Goal: Task Accomplishment & Management: Use online tool/utility

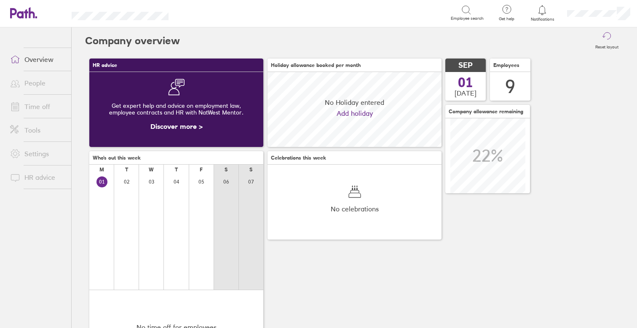
scroll to position [75, 174]
click at [26, 108] on link "Time off" at bounding box center [37, 106] width 68 height 17
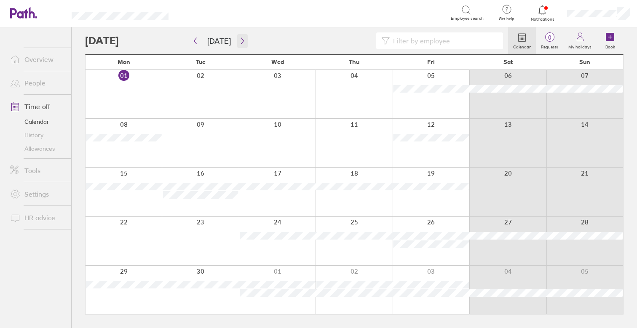
click at [241, 45] on button "button" at bounding box center [242, 41] width 11 height 14
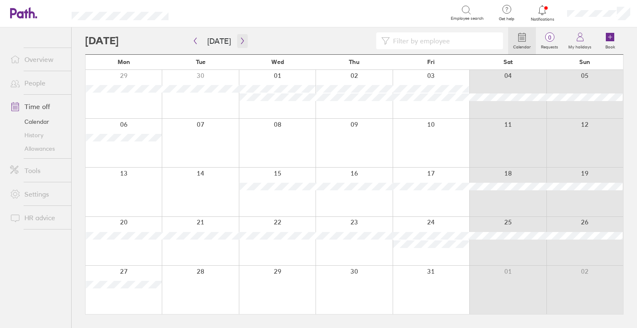
click at [243, 43] on icon "button" at bounding box center [242, 41] width 6 height 7
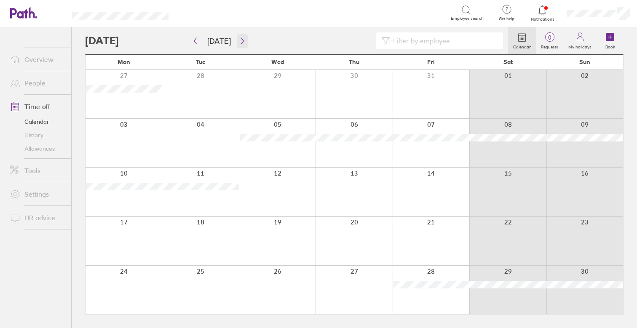
click at [243, 43] on icon "button" at bounding box center [242, 41] width 6 height 7
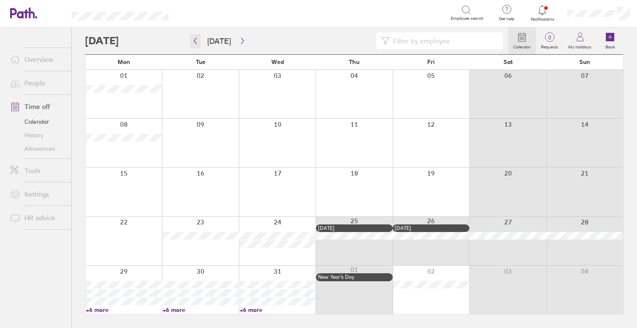
click at [199, 46] on button "button" at bounding box center [195, 41] width 11 height 14
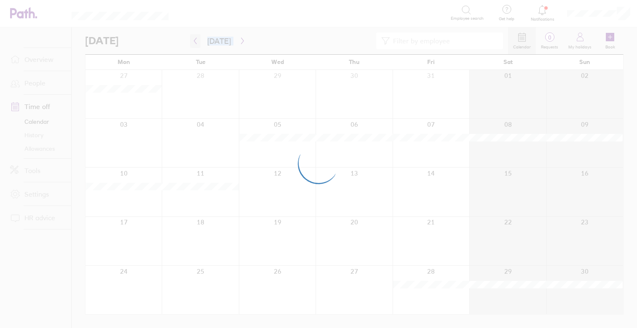
click at [199, 46] on div at bounding box center [318, 164] width 637 height 328
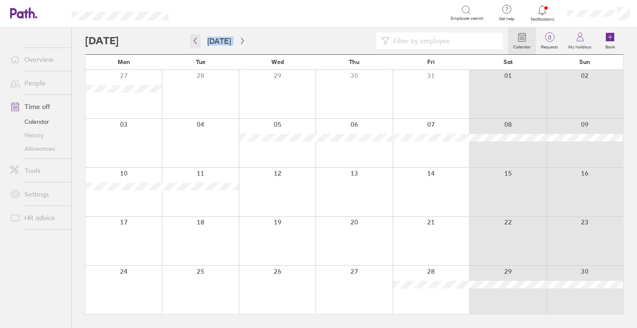
click at [197, 45] on button "button" at bounding box center [195, 41] width 11 height 14
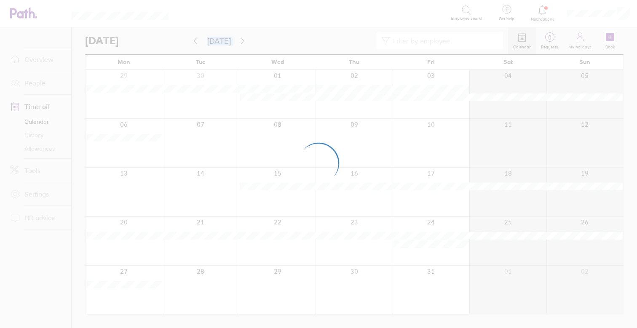
click at [196, 41] on div at bounding box center [318, 164] width 637 height 328
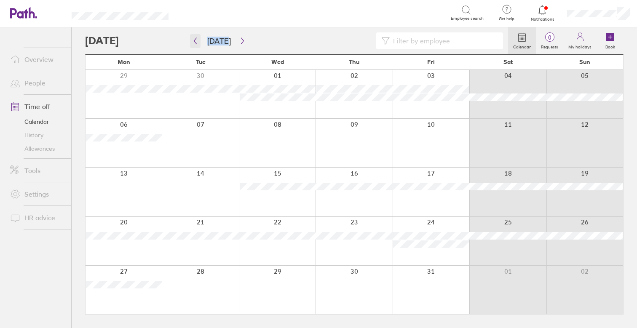
click at [196, 42] on icon "button" at bounding box center [195, 41] width 6 height 7
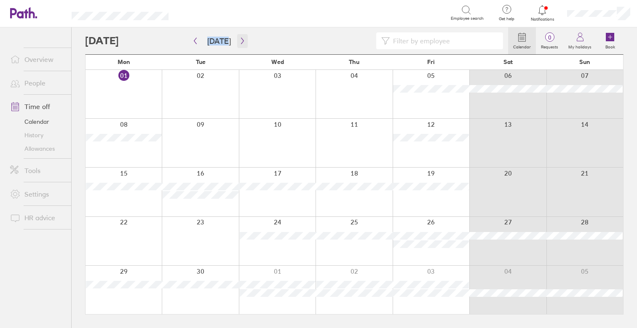
click at [239, 41] on icon "button" at bounding box center [242, 41] width 6 height 7
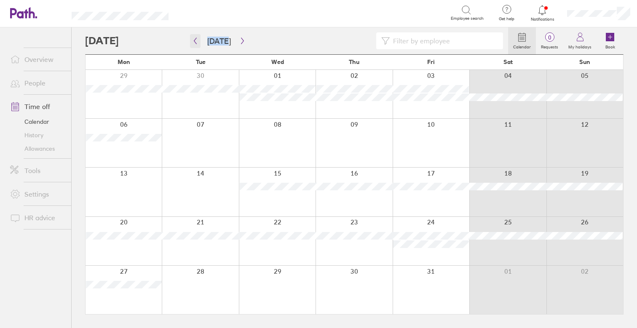
click at [197, 40] on icon "button" at bounding box center [195, 41] width 6 height 7
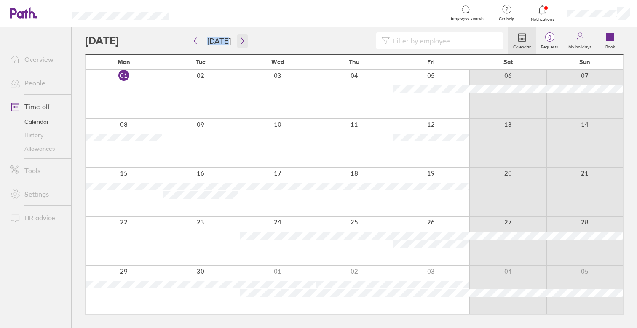
click at [241, 38] on icon "button" at bounding box center [242, 41] width 6 height 7
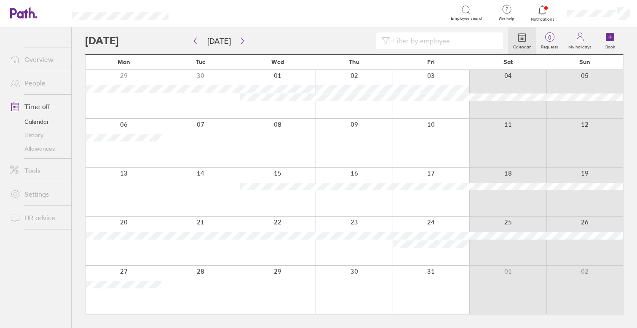
click at [176, 41] on div at bounding box center [296, 40] width 423 height 17
click at [197, 46] on button "button" at bounding box center [195, 41] width 11 height 14
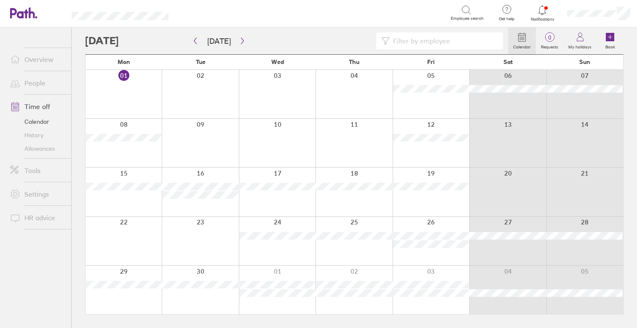
click at [55, 151] on link "Allowances" at bounding box center [37, 148] width 68 height 13
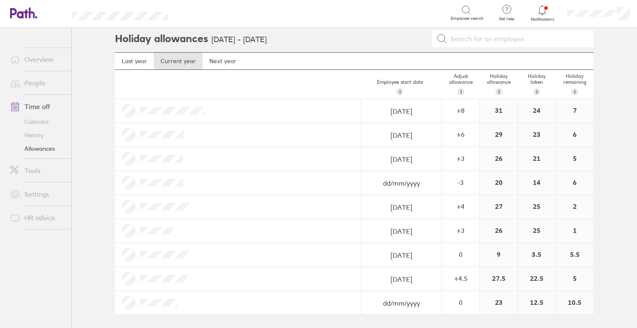
scroll to position [2, 0]
drag, startPoint x: 585, startPoint y: 303, endPoint x: 564, endPoint y: 304, distance: 20.3
click at [564, 304] on div "10.5" at bounding box center [575, 304] width 38 height 24
click at [565, 304] on div "10.5" at bounding box center [575, 304] width 38 height 24
drag, startPoint x: 587, startPoint y: 309, endPoint x: 569, endPoint y: 306, distance: 18.7
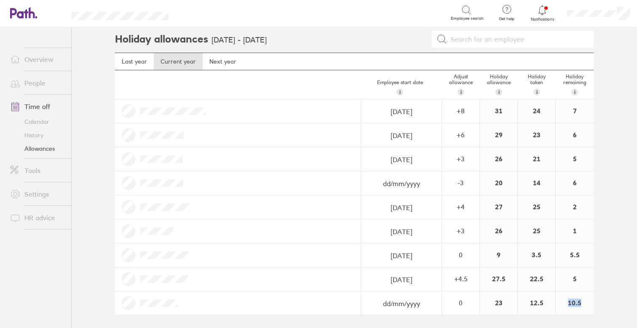
click at [569, 306] on div "10.5" at bounding box center [575, 304] width 38 height 24
click at [580, 297] on div "10.5" at bounding box center [575, 304] width 38 height 24
drag, startPoint x: 567, startPoint y: 303, endPoint x: 602, endPoint y: 302, distance: 34.6
click at [600, 302] on div "Holiday allowances [DATE] - [DATE] Last year Current year Next year Employee st…" at bounding box center [355, 176] width 506 height 301
click at [602, 302] on div "Holiday allowances [DATE] - [DATE] Last year Current year Next year Employee st…" at bounding box center [355, 176] width 506 height 301
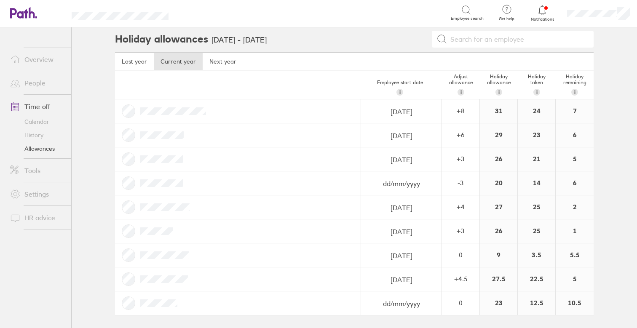
click at [572, 110] on div "7" at bounding box center [575, 111] width 38 height 24
click at [575, 132] on div "6" at bounding box center [575, 136] width 38 height 24
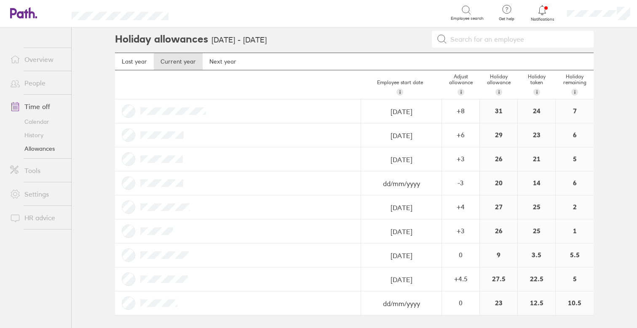
click at [577, 253] on div "5.5" at bounding box center [575, 256] width 38 height 24
click at [575, 186] on div "6" at bounding box center [575, 184] width 38 height 24
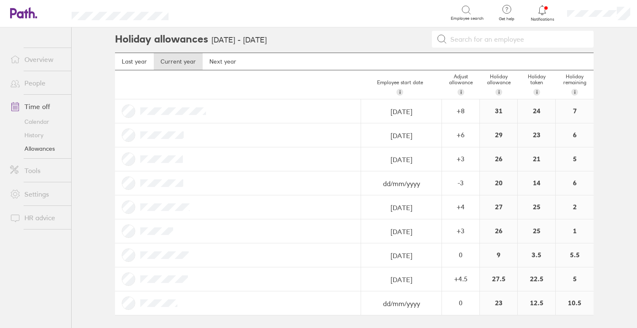
click at [575, 186] on div "6" at bounding box center [575, 184] width 38 height 24
click at [45, 121] on link "Calendar" at bounding box center [37, 121] width 68 height 13
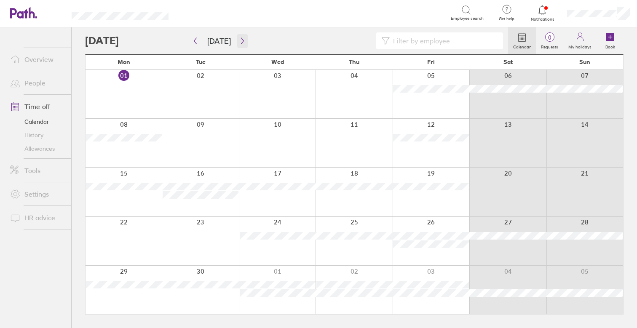
click at [237, 35] on button "button" at bounding box center [242, 41] width 11 height 14
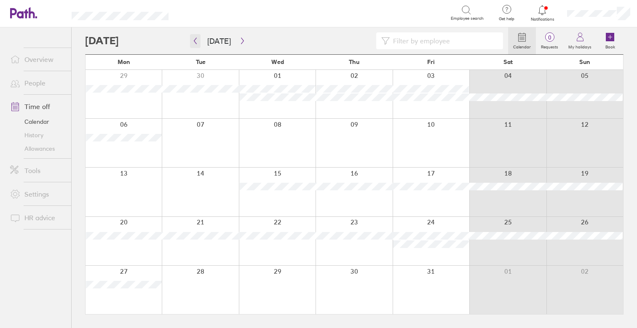
click at [197, 44] on icon "button" at bounding box center [195, 41] width 3 height 6
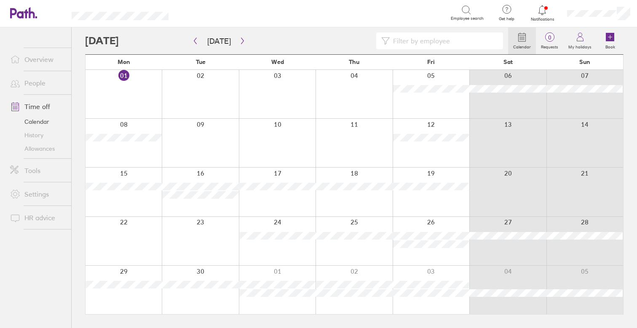
click at [39, 149] on link "Allowances" at bounding box center [37, 148] width 68 height 13
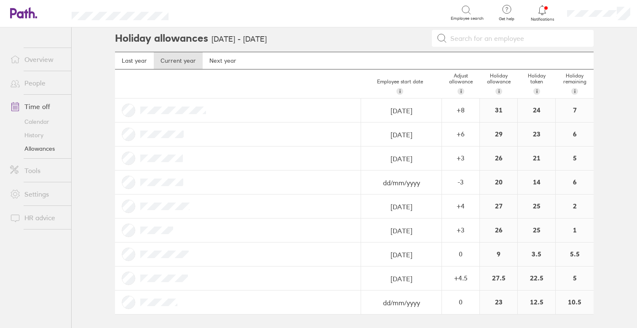
scroll to position [2, 0]
drag, startPoint x: 575, startPoint y: 133, endPoint x: 569, endPoint y: 158, distance: 25.4
click at [569, 160] on div "Employee start date i The date this employee started at your company. Used for …" at bounding box center [354, 192] width 479 height 245
click at [596, 143] on div "Holiday allowances [DATE] - [DATE] Last year Current year Next year Employee st…" at bounding box center [355, 176] width 506 height 301
click at [573, 134] on div "6" at bounding box center [575, 136] width 38 height 24
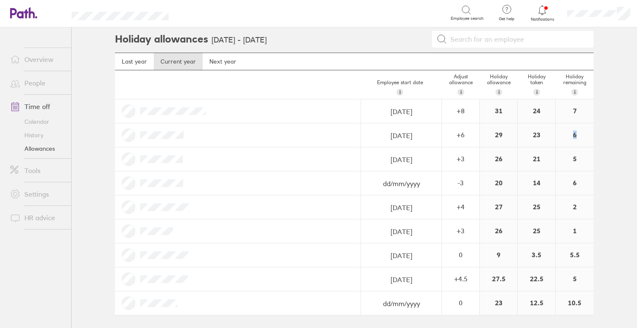
click at [573, 134] on div "6" at bounding box center [575, 136] width 38 height 24
click at [40, 123] on link "Calendar" at bounding box center [37, 121] width 68 height 13
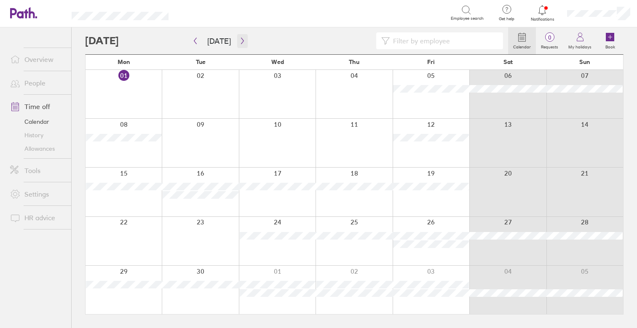
click at [240, 41] on icon "button" at bounding box center [242, 41] width 6 height 7
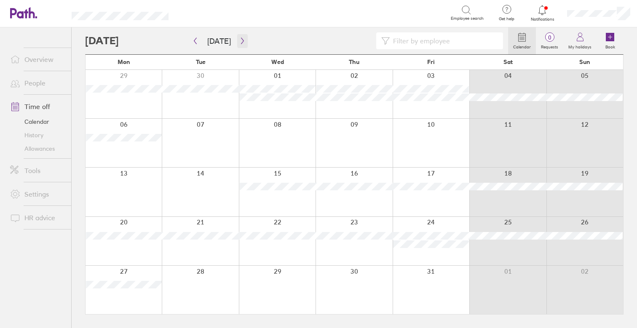
click at [240, 41] on icon "button" at bounding box center [242, 41] width 6 height 7
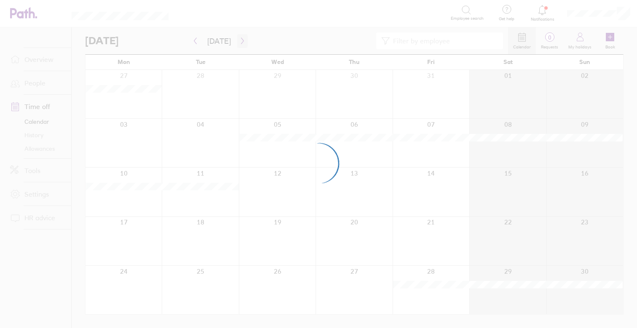
click at [240, 41] on div at bounding box center [318, 164] width 637 height 328
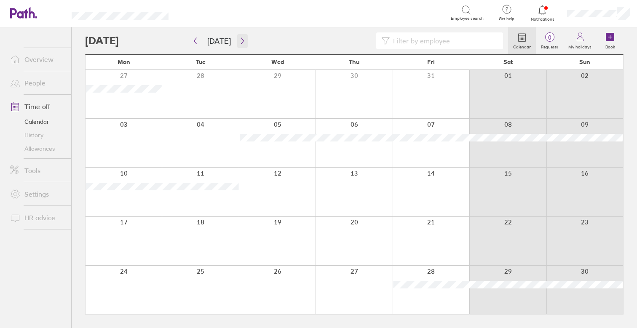
click at [240, 41] on icon "button" at bounding box center [242, 41] width 6 height 7
